Goal: Find specific page/section: Find specific page/section

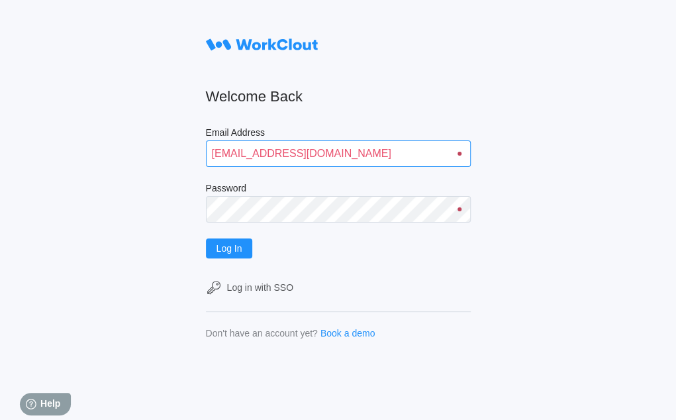
type input "quadristi@simcona.com"
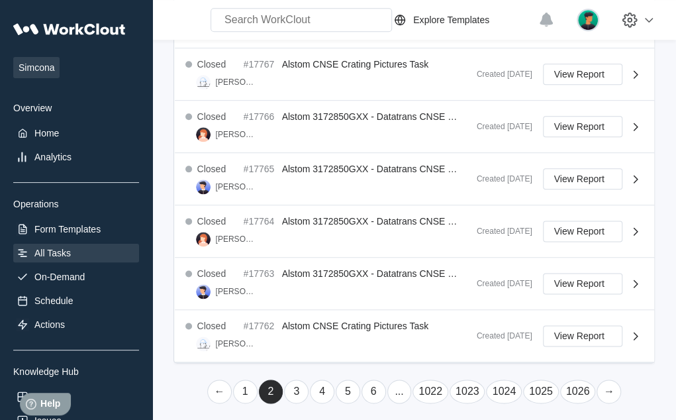
click at [607, 385] on link "→" at bounding box center [609, 392] width 25 height 24
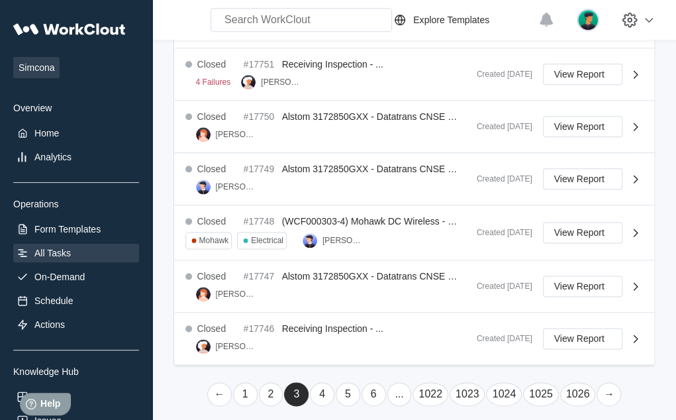
scroll to position [570, 0]
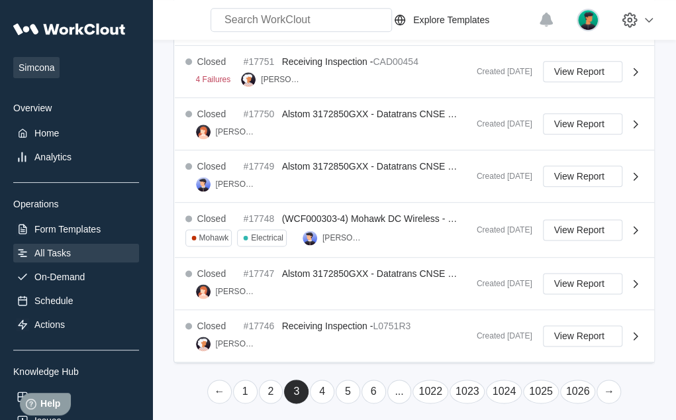
click at [607, 385] on link "→" at bounding box center [609, 392] width 25 height 24
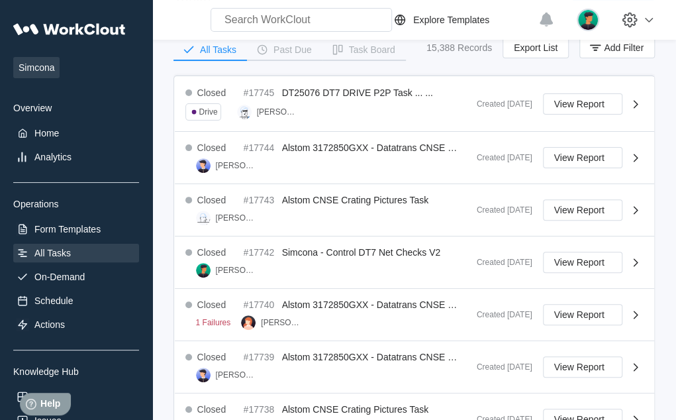
scroll to position [574, 0]
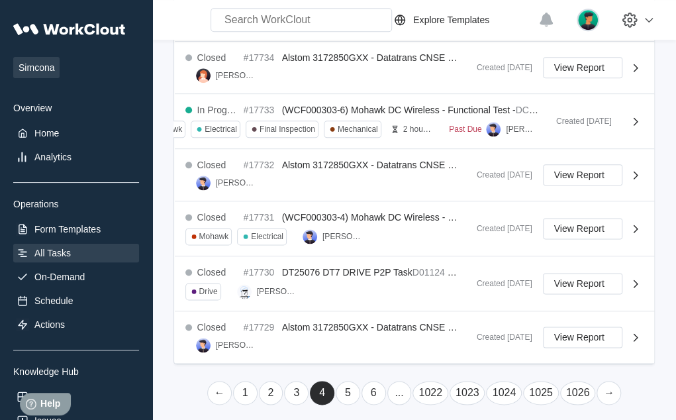
click at [607, 385] on link "→" at bounding box center [609, 393] width 25 height 24
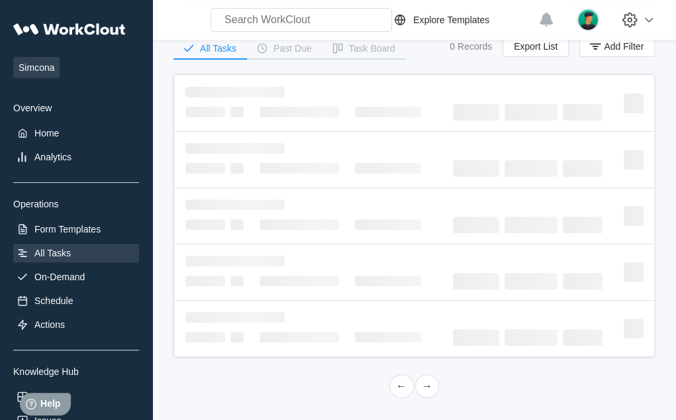
scroll to position [570, 0]
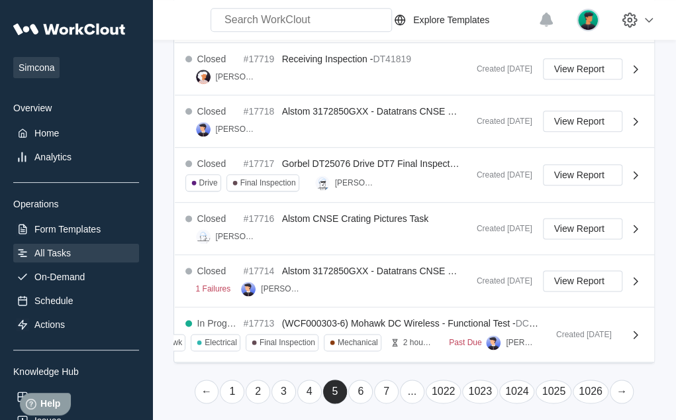
click at [621, 385] on link "→" at bounding box center [622, 392] width 25 height 24
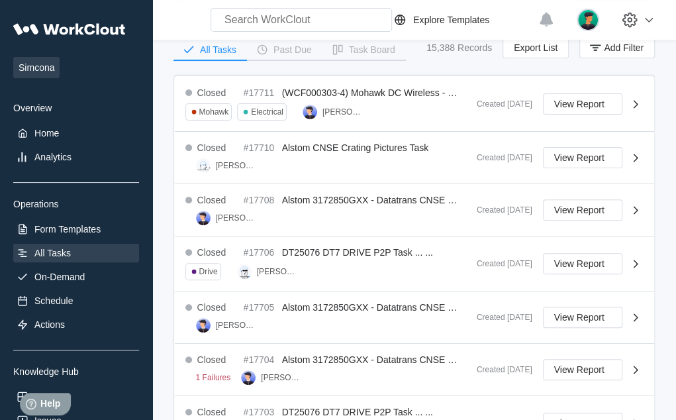
scroll to position [578, 0]
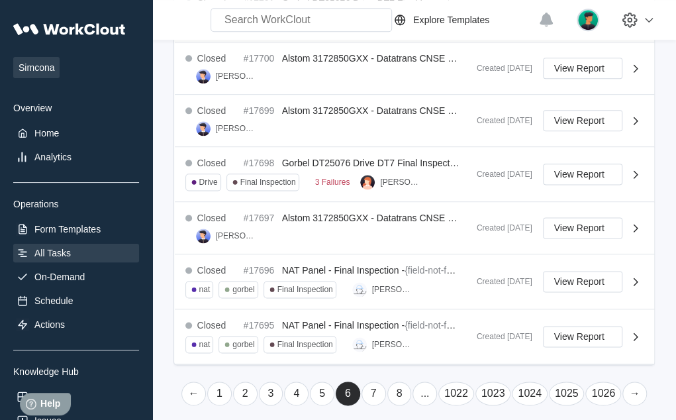
click at [602, 385] on link "1026" at bounding box center [604, 394] width 36 height 24
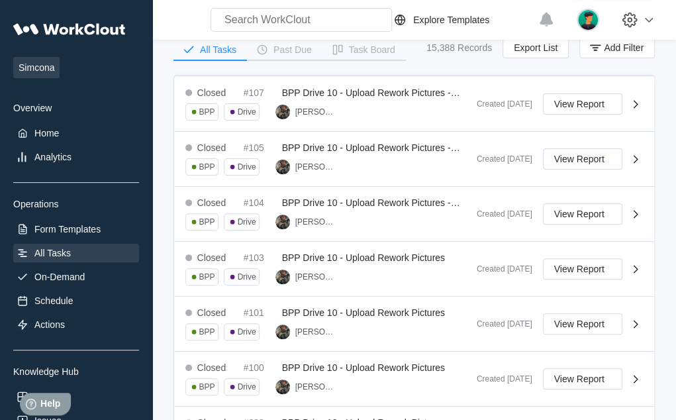
scroll to position [487, 0]
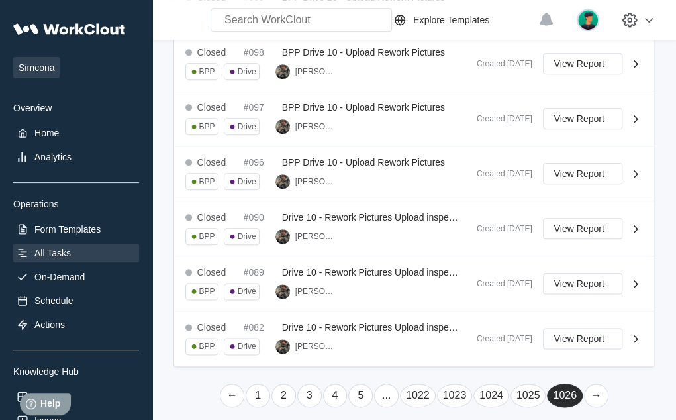
click at [233, 385] on link "←" at bounding box center [232, 395] width 25 height 24
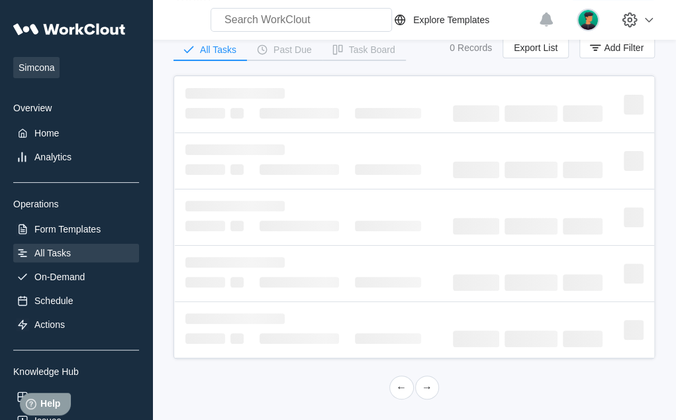
scroll to position [596, 0]
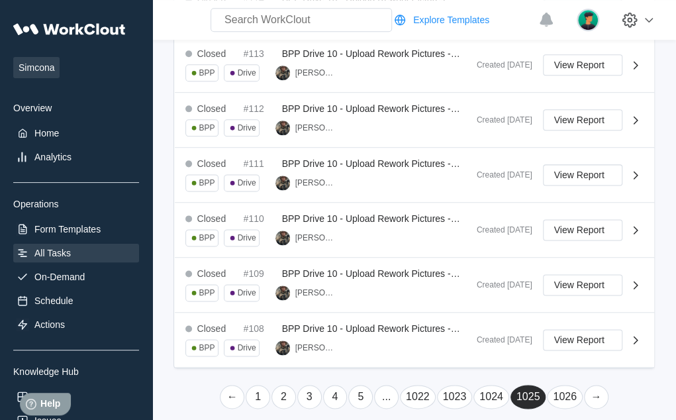
click at [233, 385] on link "←" at bounding box center [232, 397] width 25 height 24
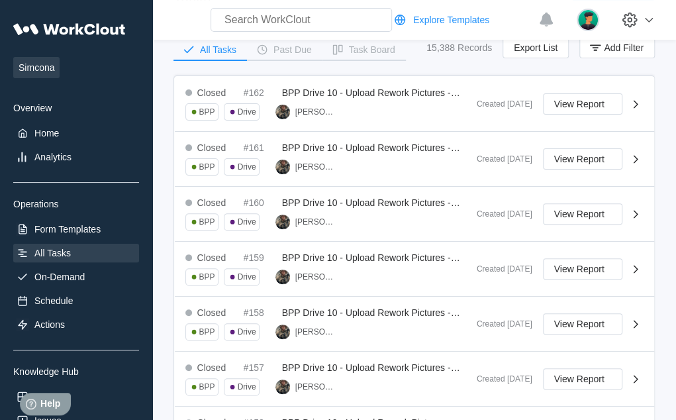
scroll to position [584, 0]
